Goal: Information Seeking & Learning: Learn about a topic

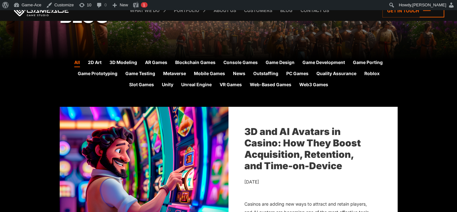
scroll to position [145, 0]
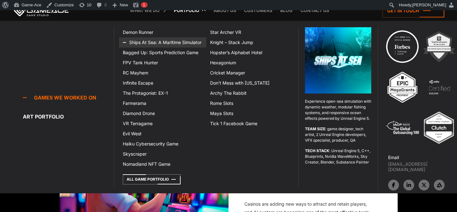
click at [165, 40] on link "Ships At Sea: A Maritime Simulator" at bounding box center [162, 42] width 87 height 10
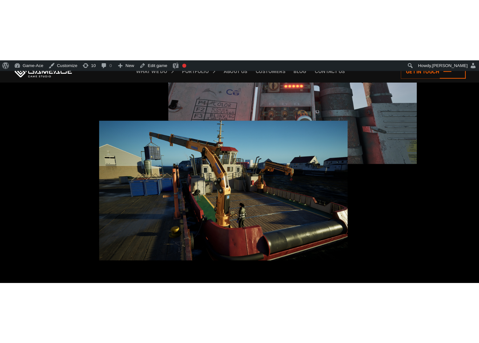
scroll to position [848, 0]
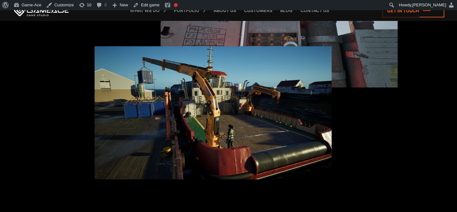
click at [195, 84] on img at bounding box center [213, 112] width 237 height 133
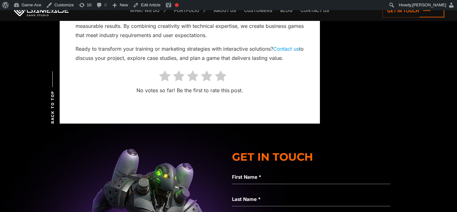
scroll to position [7202, 0]
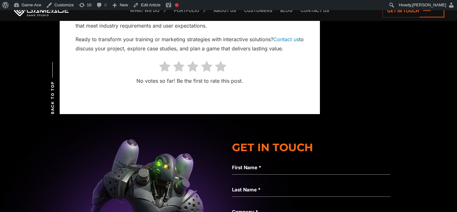
click at [225, 70] on icon at bounding box center [220, 67] width 11 height 12
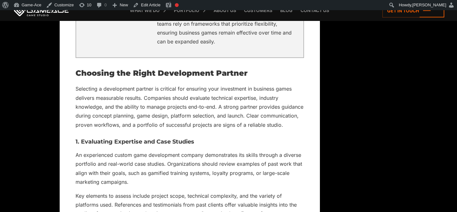
scroll to position [6691, 0]
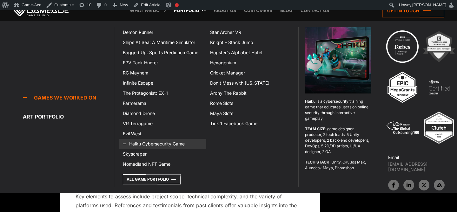
click at [155, 143] on link "Haiku Cybersecurity Game" at bounding box center [162, 144] width 87 height 10
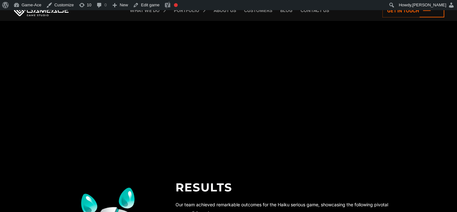
scroll to position [1447, 0]
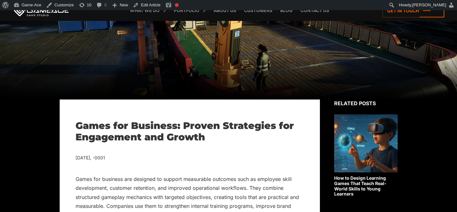
scroll to position [132, 0]
